Goal: Task Accomplishment & Management: Use online tool/utility

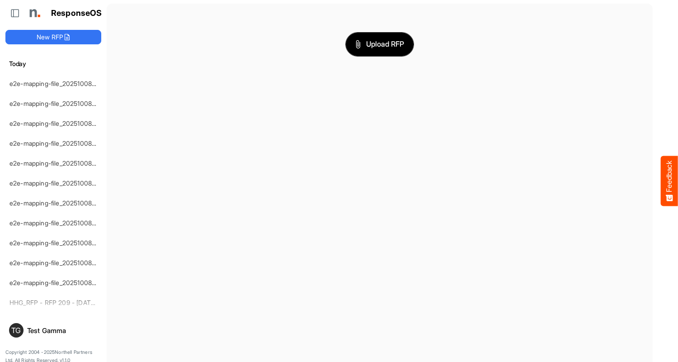
click at [380, 44] on span "Upload RFP" at bounding box center [379, 44] width 49 height 12
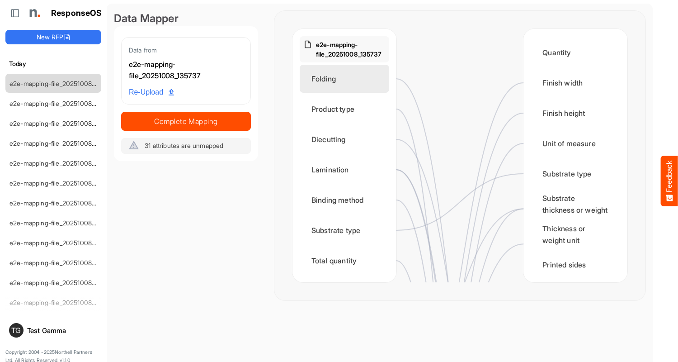
click at [347, 79] on div "Folding" at bounding box center [344, 79] width 89 height 28
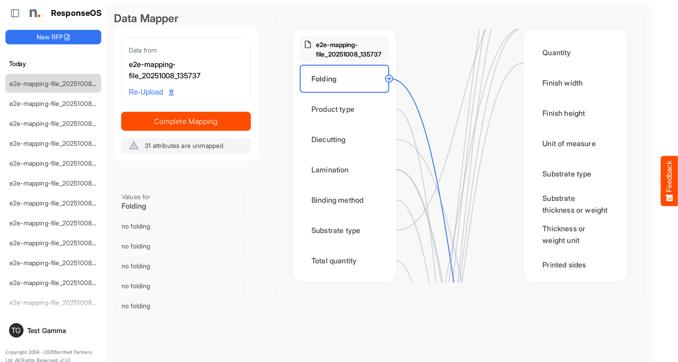
scroll to position [452, 0]
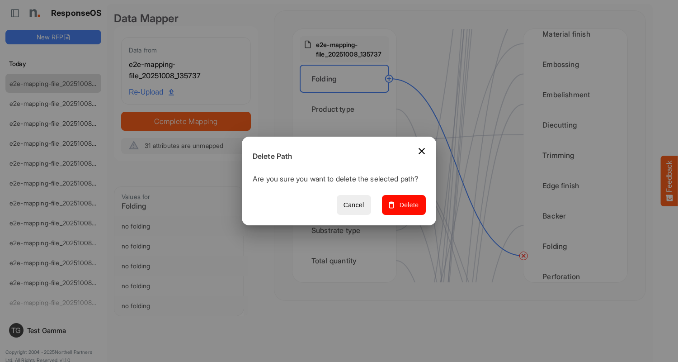
click at [407, 210] on span "Delete" at bounding box center [404, 204] width 30 height 11
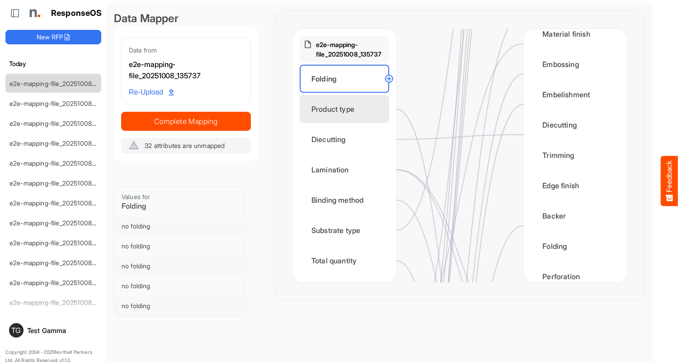
click at [347, 109] on div "Product type" at bounding box center [344, 109] width 89 height 28
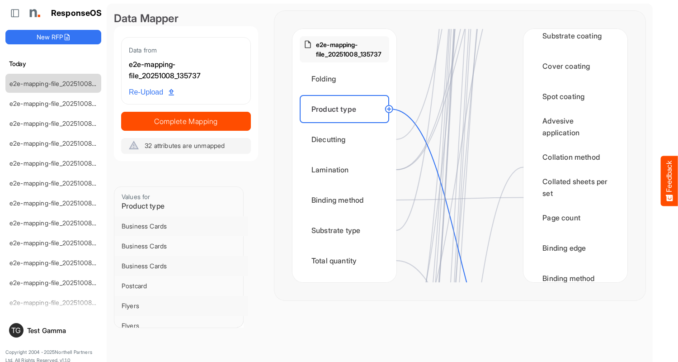
scroll to position [1085, 0]
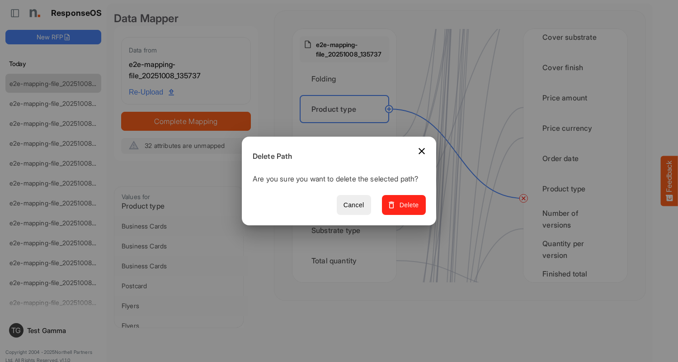
click at [407, 210] on span "Delete" at bounding box center [404, 204] width 30 height 11
click at [347, 139] on div "Diecutting" at bounding box center [344, 139] width 89 height 28
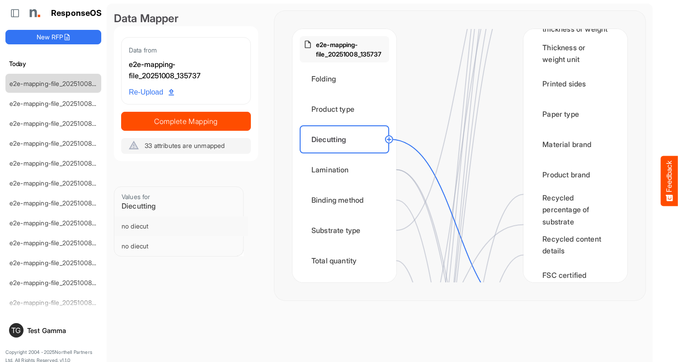
scroll to position [362, 0]
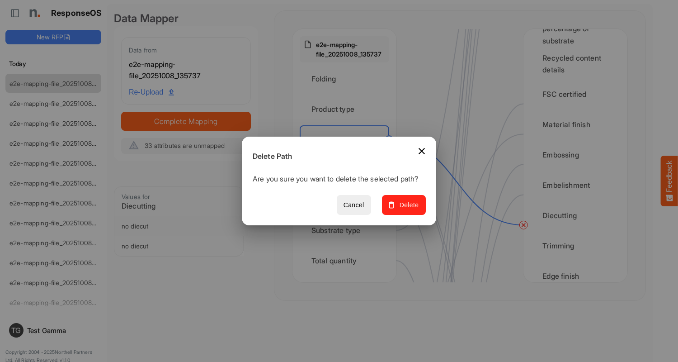
click at [407, 210] on span "Delete" at bounding box center [404, 204] width 30 height 11
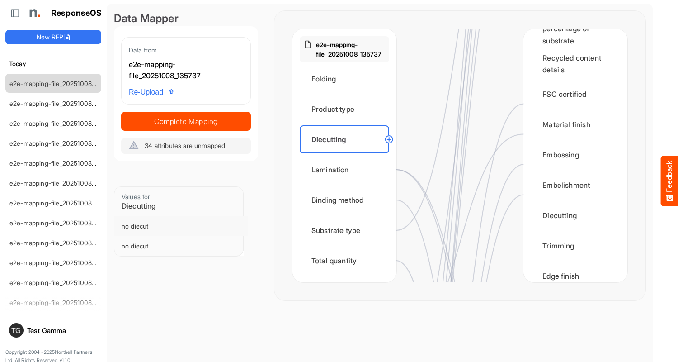
click at [347, 169] on div "Lamination" at bounding box center [344, 169] width 89 height 28
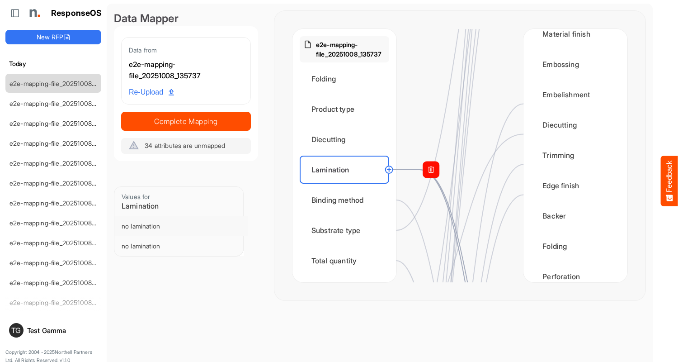
scroll to position [633, 0]
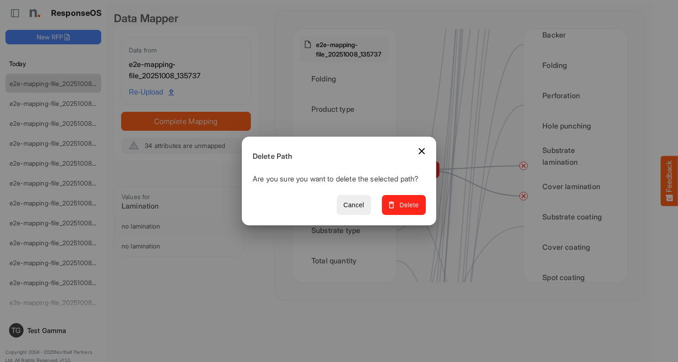
click at [407, 210] on span "Delete" at bounding box center [404, 204] width 30 height 11
click at [347, 200] on div "Binding method" at bounding box center [344, 200] width 89 height 28
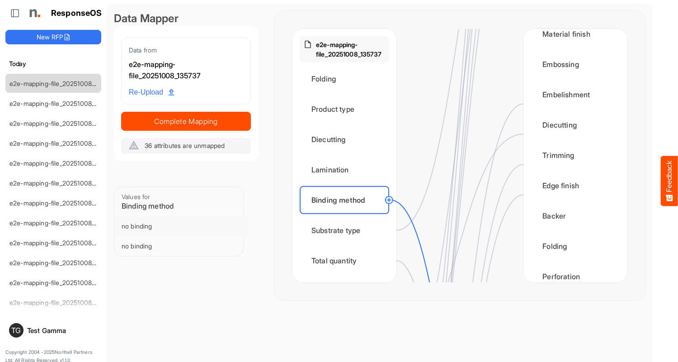
scroll to position [904, 0]
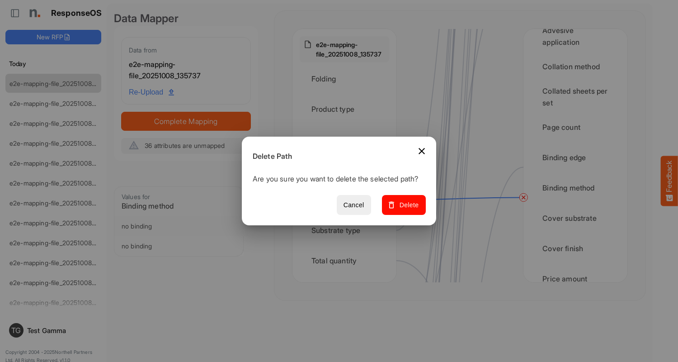
click at [407, 210] on span "Delete" at bounding box center [404, 204] width 30 height 11
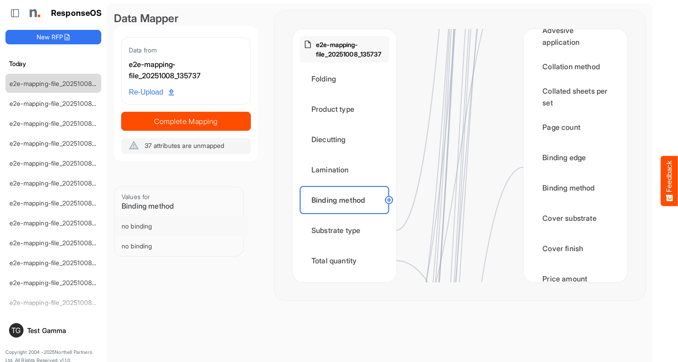
click at [347, 230] on div "Substrate type" at bounding box center [344, 230] width 89 height 28
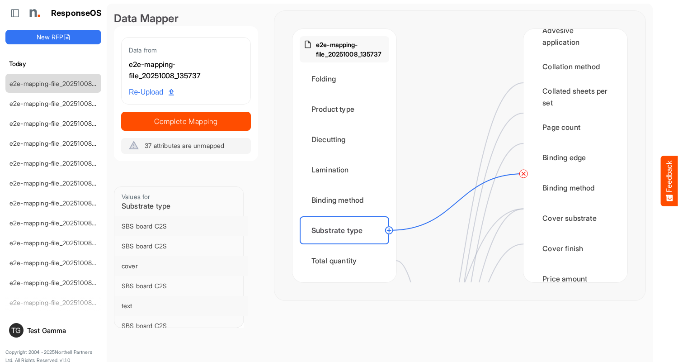
scroll to position [0, 0]
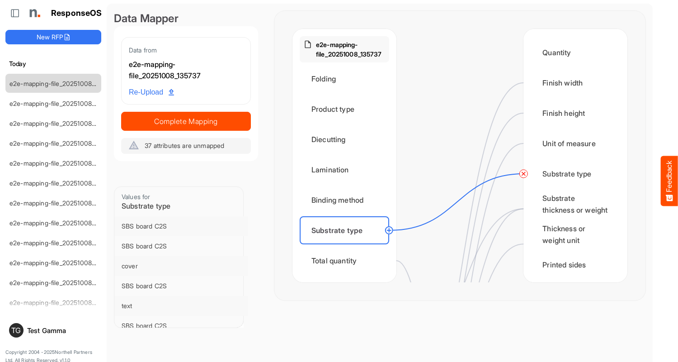
click at [523, 174] on circle at bounding box center [523, 173] width 11 height 11
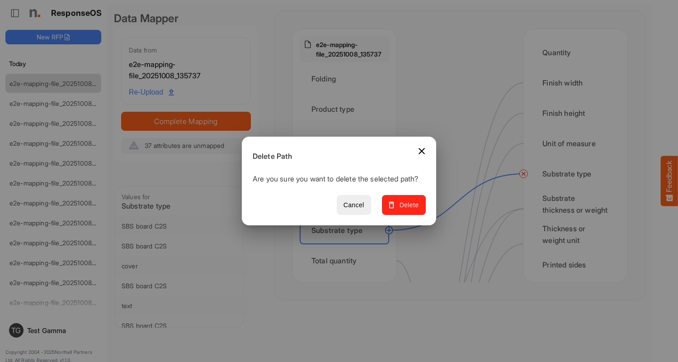
click at [407, 210] on span "Delete" at bounding box center [404, 204] width 30 height 11
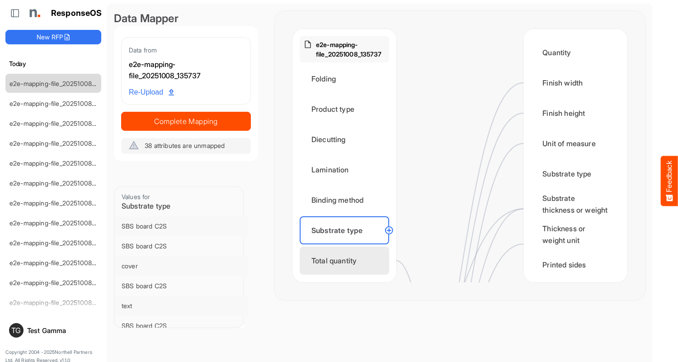
click at [347, 260] on div "Total quantity" at bounding box center [344, 260] width 89 height 28
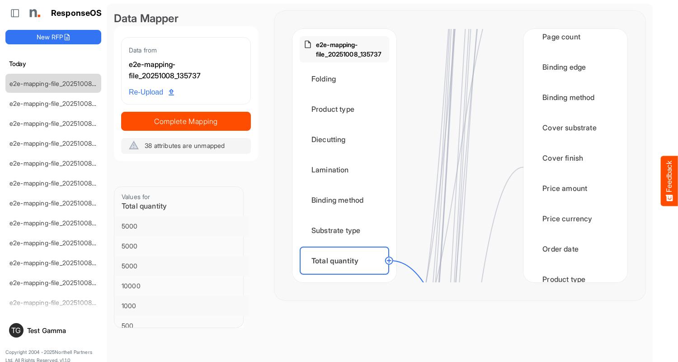
scroll to position [1265, 0]
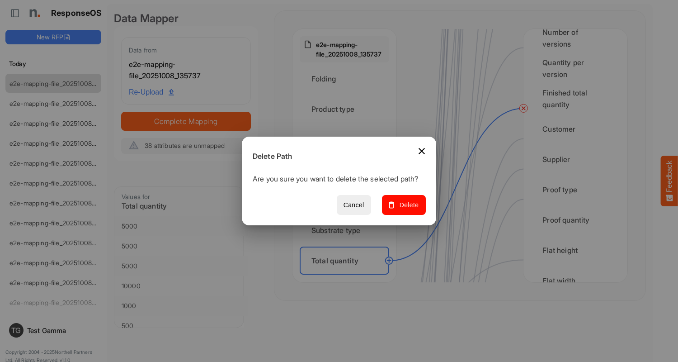
click at [407, 210] on span "Delete" at bounding box center [404, 204] width 30 height 11
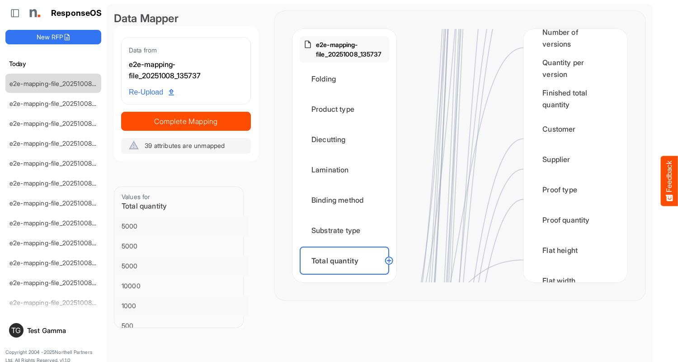
click at [347, 277] on div "Flat size width" at bounding box center [344, 291] width 89 height 28
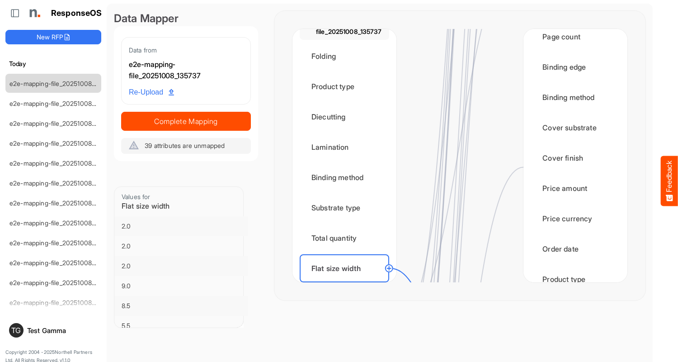
scroll to position [1356, 0]
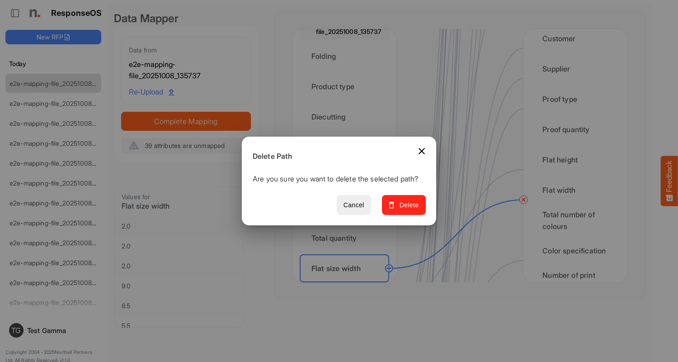
click at [407, 210] on span "Delete" at bounding box center [404, 204] width 30 height 11
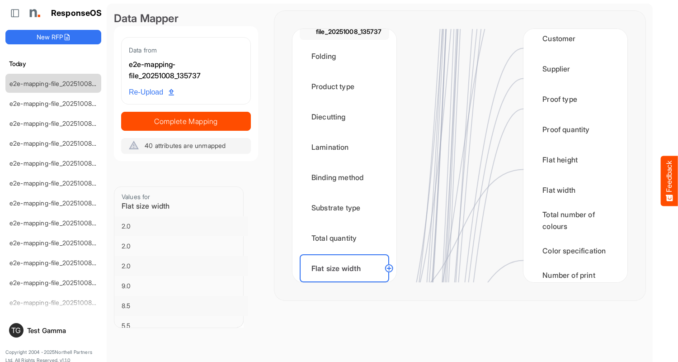
click at [347, 284] on div "Flat size height" at bounding box center [344, 298] width 89 height 28
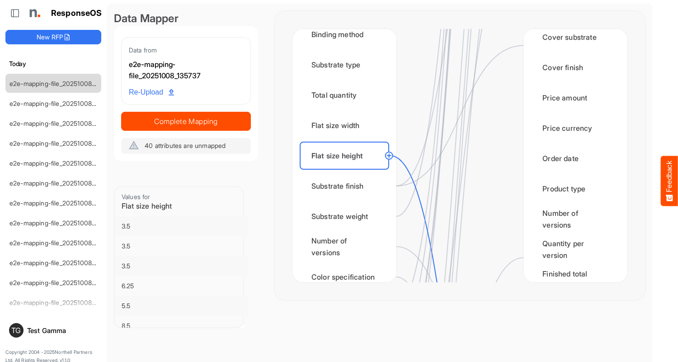
scroll to position [1265, 0]
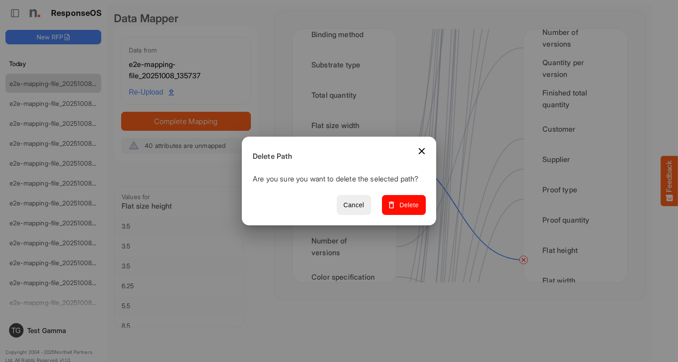
click at [407, 210] on span "Delete" at bounding box center [404, 204] width 30 height 11
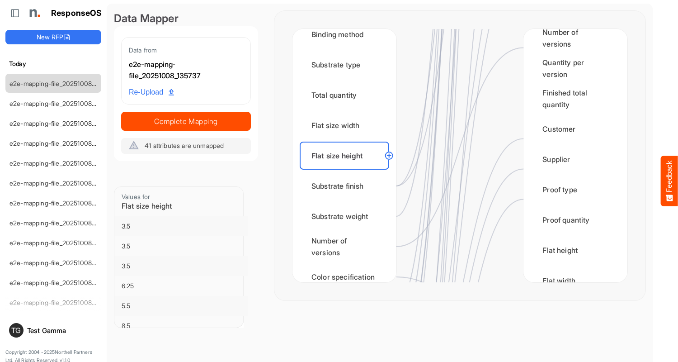
click at [347, 186] on div "Substrate finish" at bounding box center [344, 186] width 89 height 28
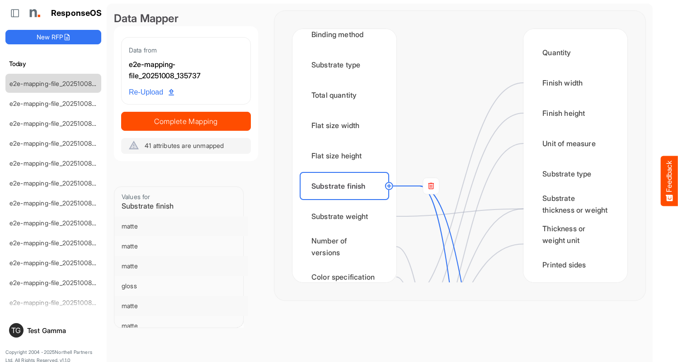
click at [431, 186] on rect at bounding box center [431, 186] width 16 height 16
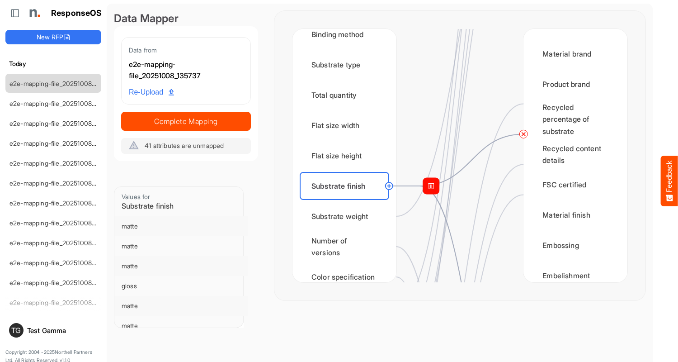
click at [523, 134] on circle at bounding box center [523, 133] width 11 height 11
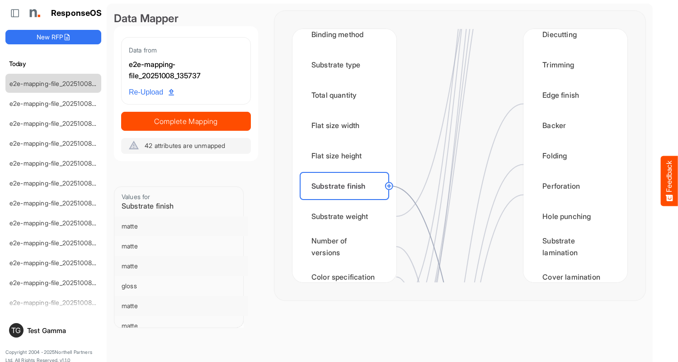
scroll to position [633, 0]
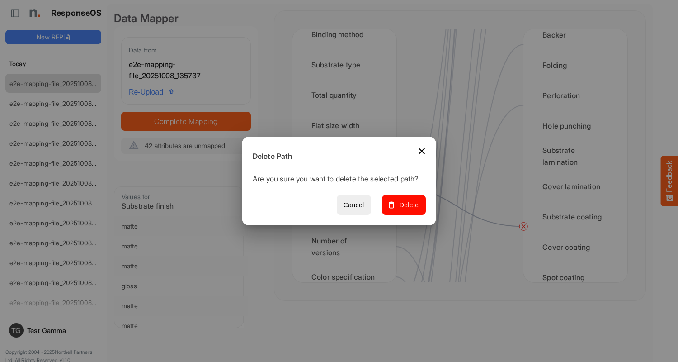
click at [407, 210] on span "Delete" at bounding box center [404, 204] width 30 height 11
click at [347, 216] on div "Substrate weight" at bounding box center [344, 216] width 89 height 28
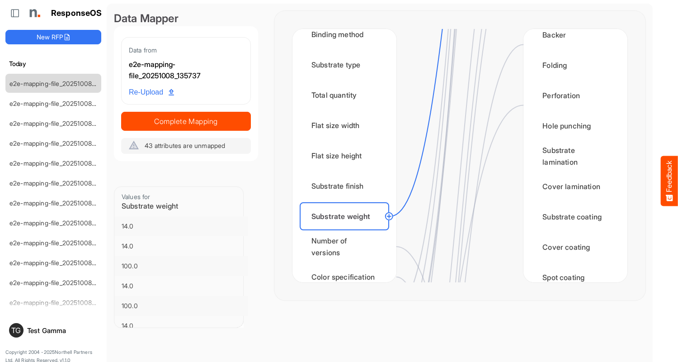
scroll to position [0, 0]
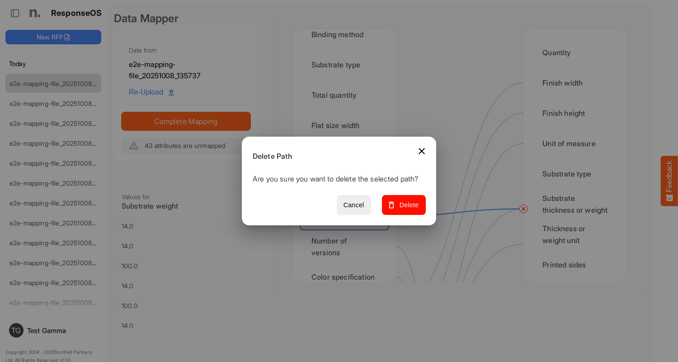
click at [407, 210] on span "Delete" at bounding box center [404, 204] width 30 height 11
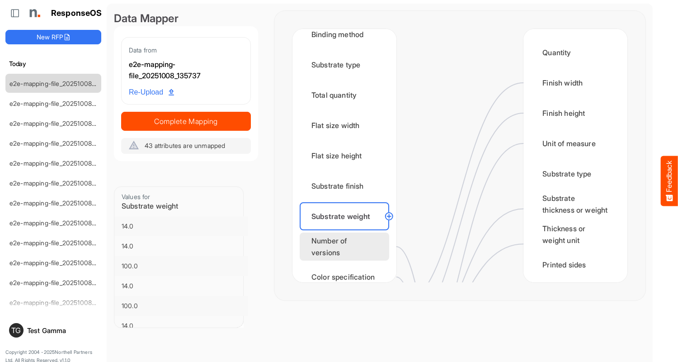
click at [347, 246] on div "Number of versions" at bounding box center [344, 246] width 89 height 28
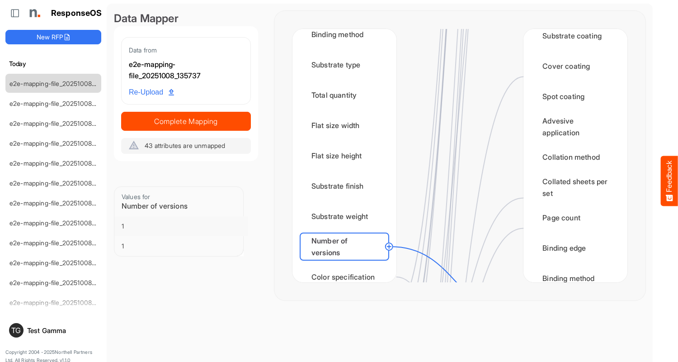
scroll to position [1085, 0]
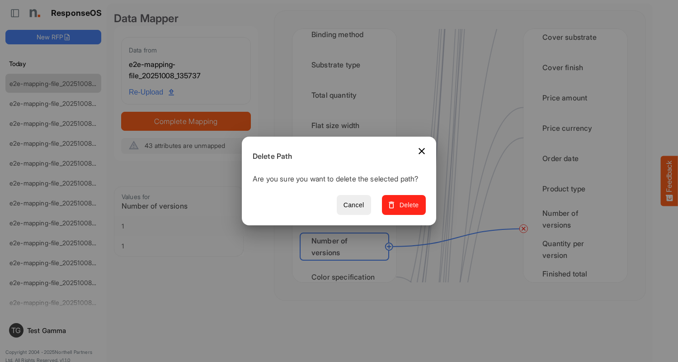
click at [407, 210] on span "Delete" at bounding box center [404, 204] width 30 height 11
click at [347, 268] on div "Color specification" at bounding box center [344, 277] width 89 height 28
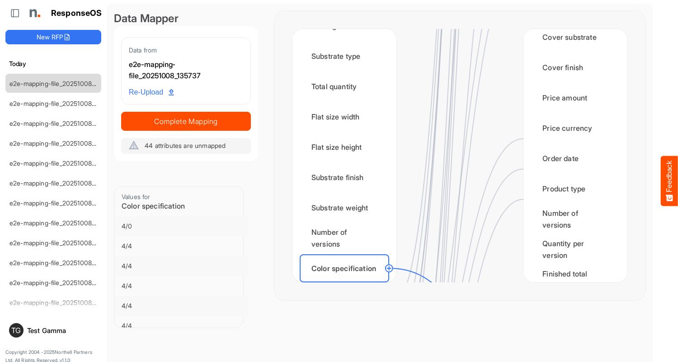
scroll to position [1356, 0]
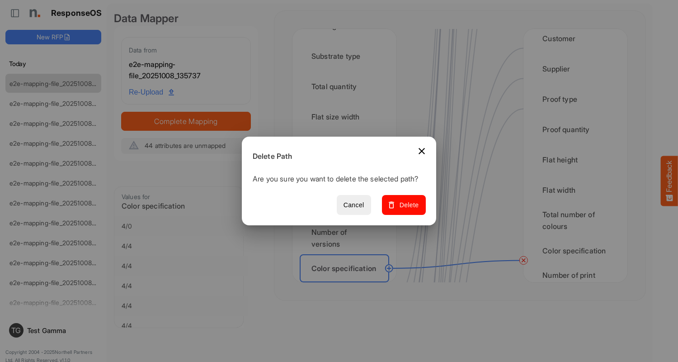
click at [407, 210] on span "Delete" at bounding box center [404, 204] width 30 height 11
click at [347, 284] on div "Finished size width" at bounding box center [344, 298] width 89 height 28
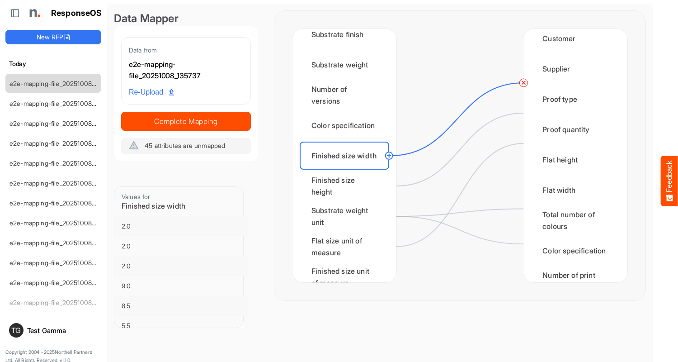
scroll to position [0, 0]
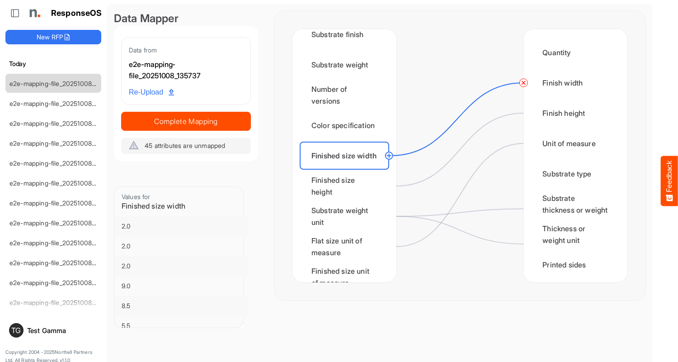
click at [523, 83] on circle at bounding box center [523, 82] width 11 height 11
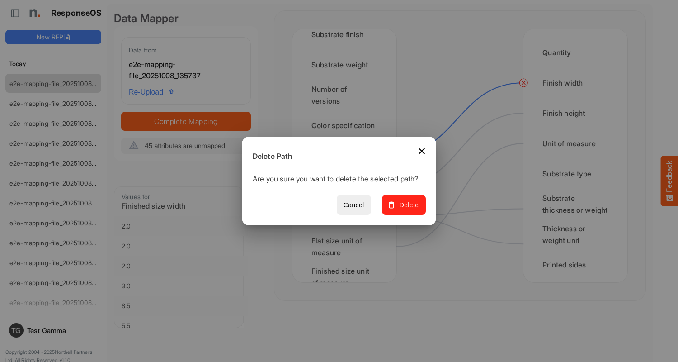
click at [407, 210] on span "Delete" at bounding box center [404, 204] width 30 height 11
click at [347, 186] on div "Finished size height" at bounding box center [344, 186] width 89 height 28
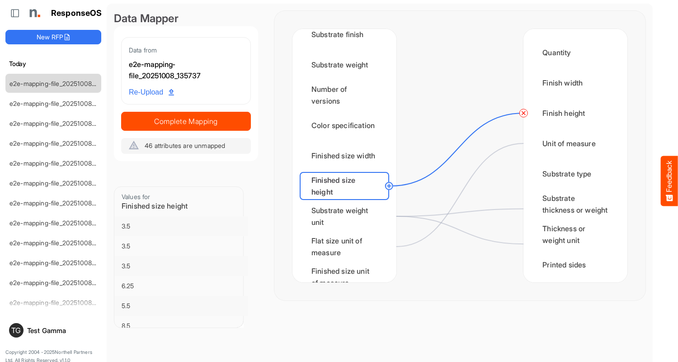
click at [523, 113] on circle at bounding box center [523, 113] width 11 height 11
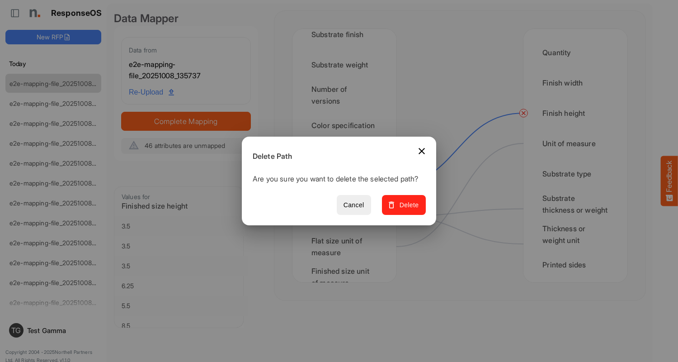
click at [407, 210] on span "Delete" at bounding box center [404, 204] width 30 height 11
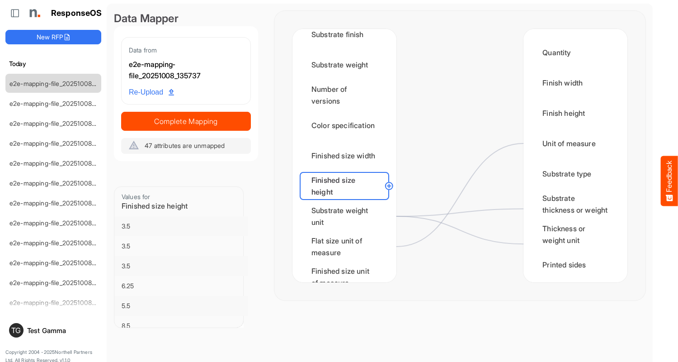
click at [347, 216] on div "Substrate weight unit" at bounding box center [344, 216] width 89 height 28
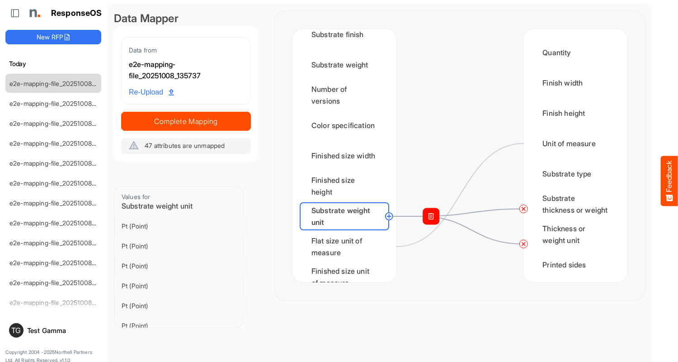
click at [523, 208] on circle at bounding box center [523, 208] width 11 height 11
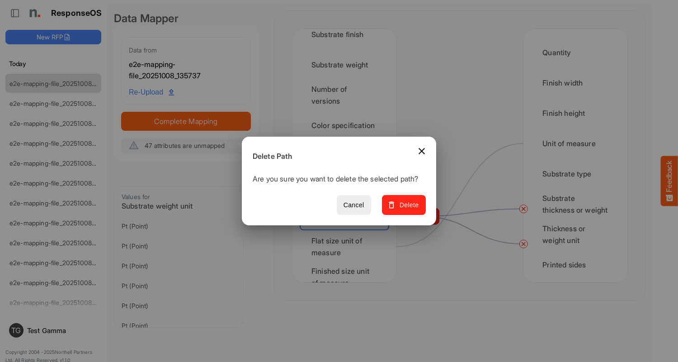
click at [407, 210] on span "Delete" at bounding box center [404, 204] width 30 height 11
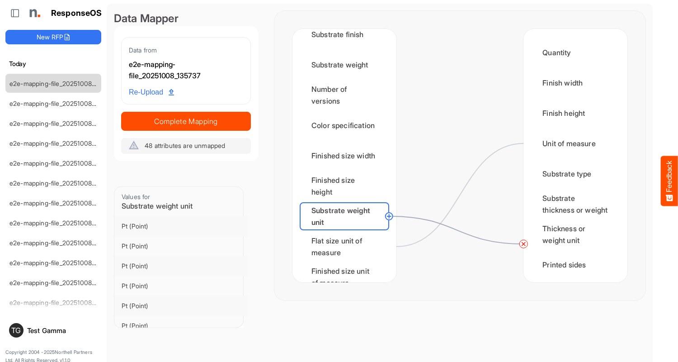
click at [523, 244] on circle at bounding box center [523, 243] width 11 height 11
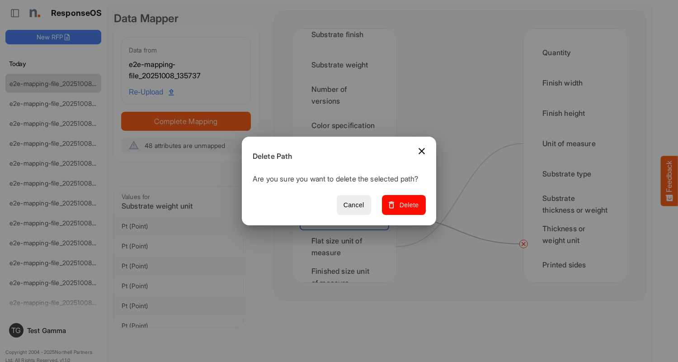
click at [407, 210] on span "Delete" at bounding box center [404, 204] width 30 height 11
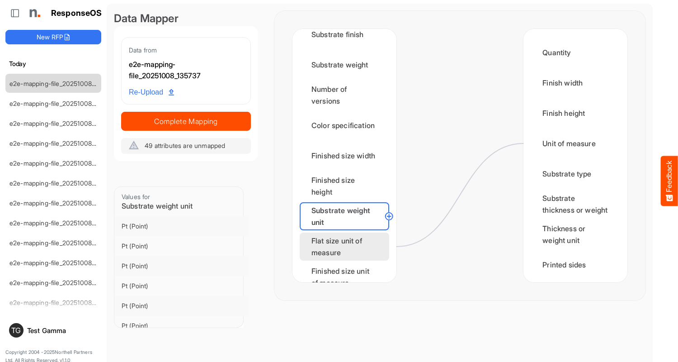
click at [347, 246] on div "Flat size unit of measure" at bounding box center [344, 246] width 89 height 28
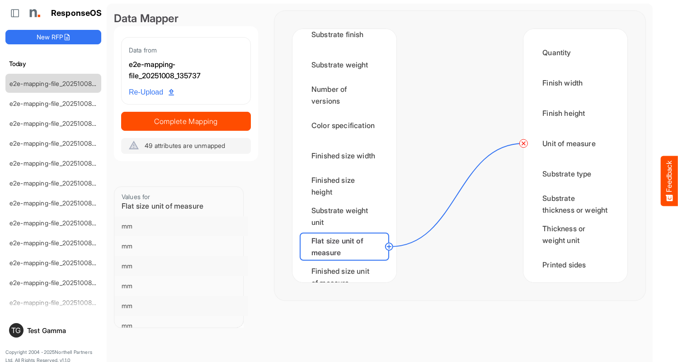
click at [523, 143] on circle at bounding box center [523, 143] width 11 height 11
click at [347, 268] on div "Finished size unit of measure" at bounding box center [344, 277] width 89 height 28
click at [347, 293] on div "Min CPP" at bounding box center [344, 307] width 89 height 28
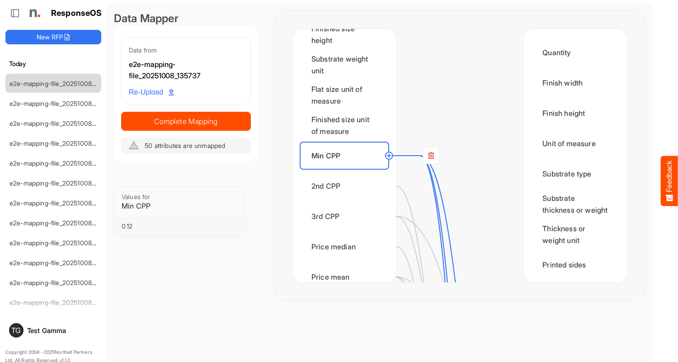
click at [431, 155] on rect at bounding box center [431, 155] width 16 height 16
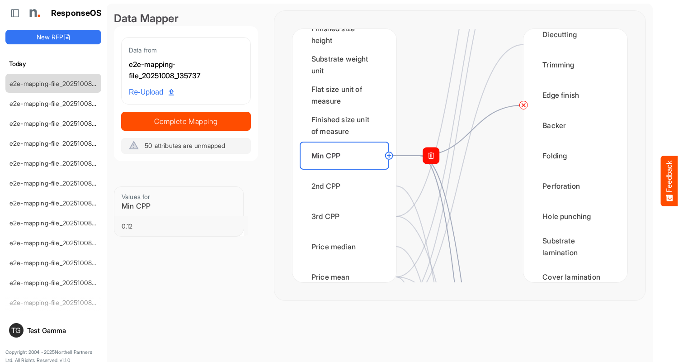
click at [523, 105] on circle at bounding box center [523, 104] width 11 height 11
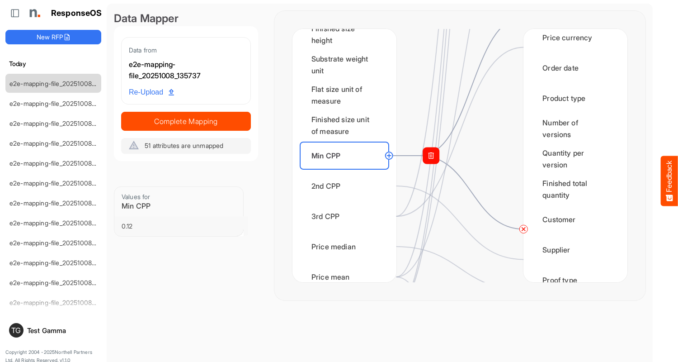
click at [523, 229] on circle at bounding box center [523, 228] width 11 height 11
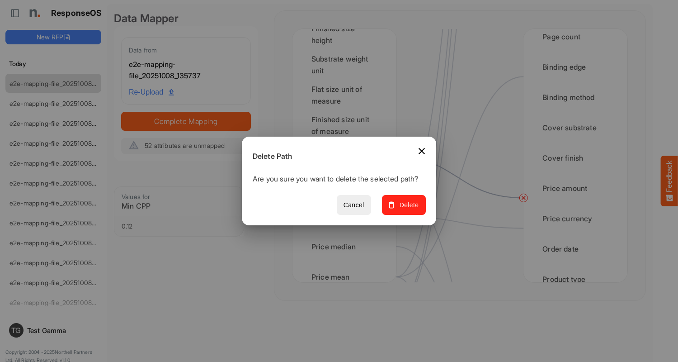
click at [407, 210] on span "Delete" at bounding box center [404, 204] width 30 height 11
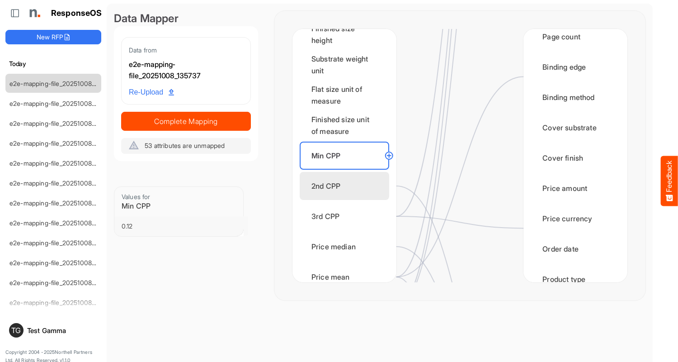
click at [347, 186] on div "2nd CPP" at bounding box center [344, 186] width 89 height 28
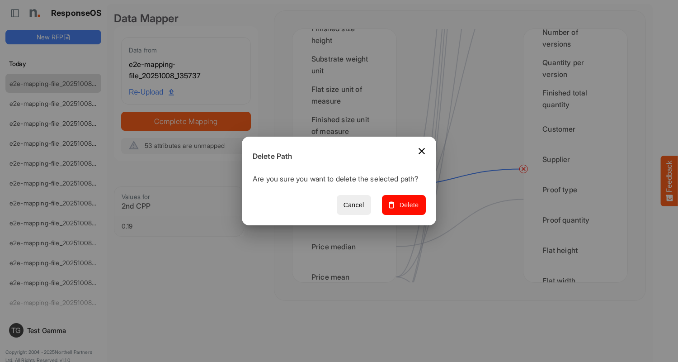
click at [407, 210] on span "Delete" at bounding box center [404, 204] width 30 height 11
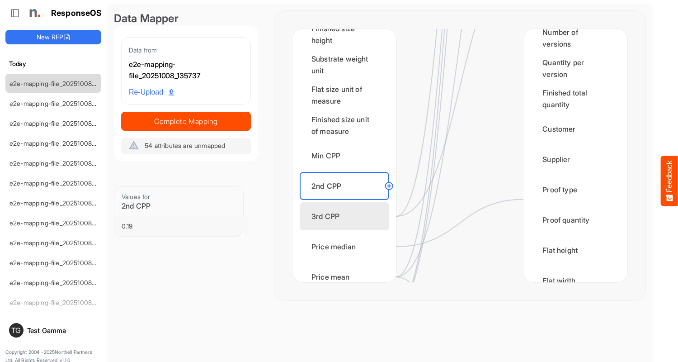
click at [347, 216] on div "3rd CPP" at bounding box center [344, 216] width 89 height 28
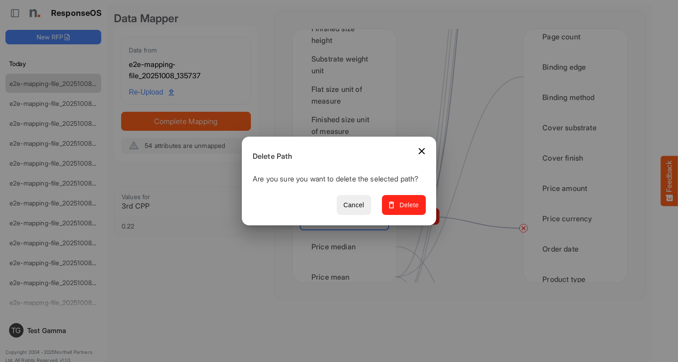
click at [407, 210] on span "Delete" at bounding box center [404, 204] width 30 height 11
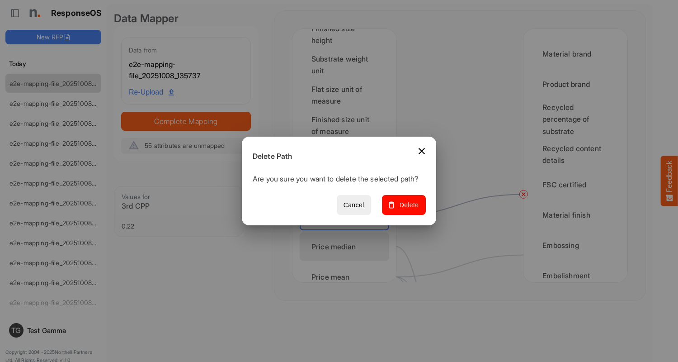
click at [407, 210] on span "Delete" at bounding box center [404, 204] width 30 height 11
click at [347, 246] on div "Price median" at bounding box center [344, 246] width 89 height 28
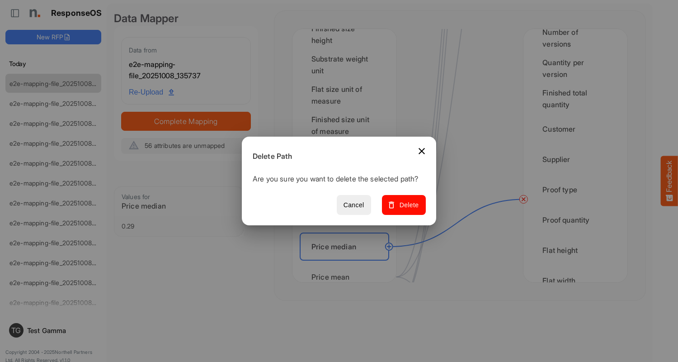
click at [407, 210] on span "Delete" at bounding box center [404, 204] width 30 height 11
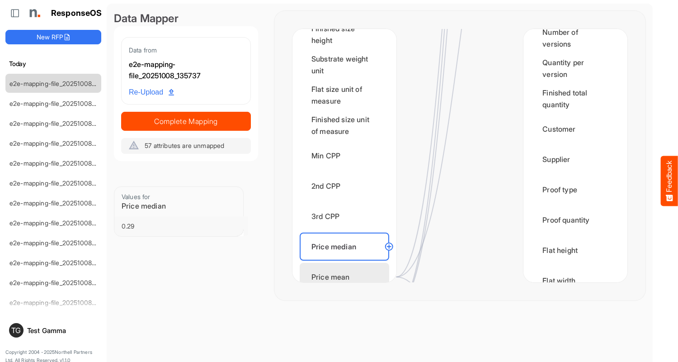
click at [347, 268] on div "Price mean" at bounding box center [344, 277] width 89 height 28
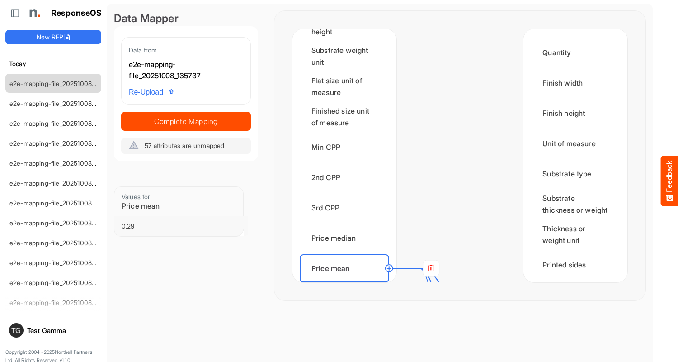
click at [431, 268] on rect at bounding box center [431, 268] width 16 height 16
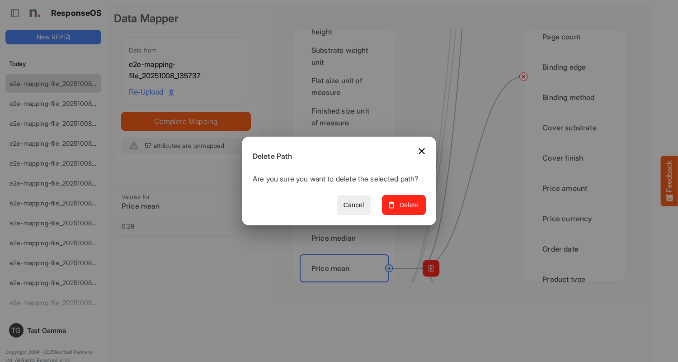
click at [407, 210] on span "Delete" at bounding box center [404, 204] width 30 height 11
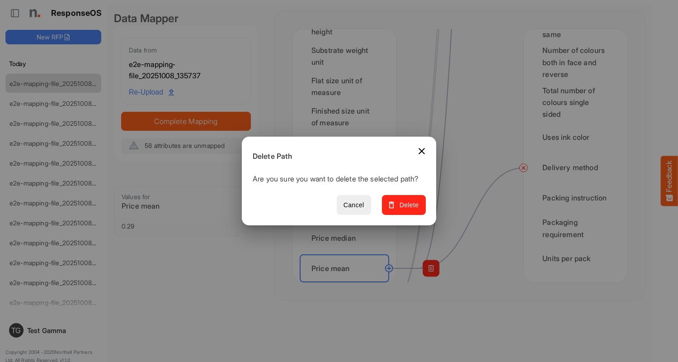
click at [407, 210] on span "Delete" at bounding box center [404, 204] width 30 height 11
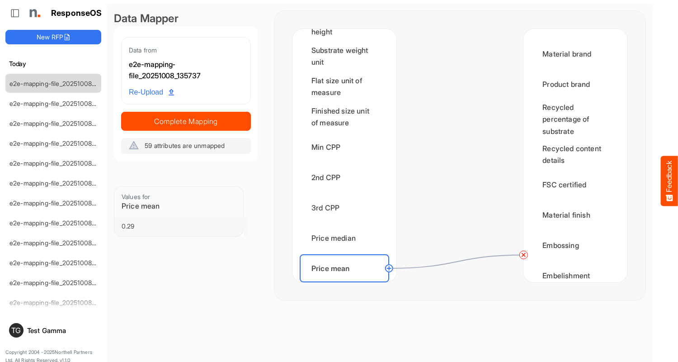
click at [523, 254] on circle at bounding box center [523, 254] width 11 height 11
click at [347, 284] on div "Order count" at bounding box center [344, 298] width 89 height 28
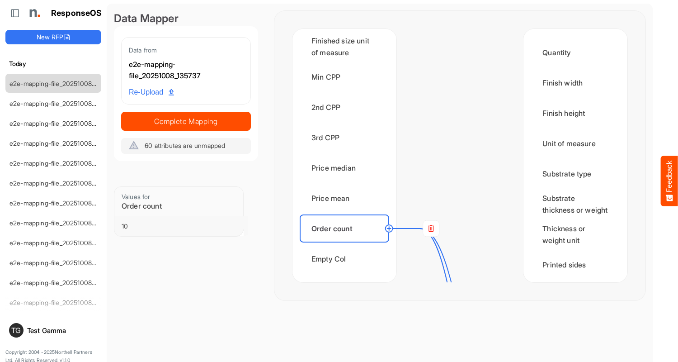
click at [431, 228] on rect at bounding box center [431, 228] width 16 height 16
